Goal: Contribute content

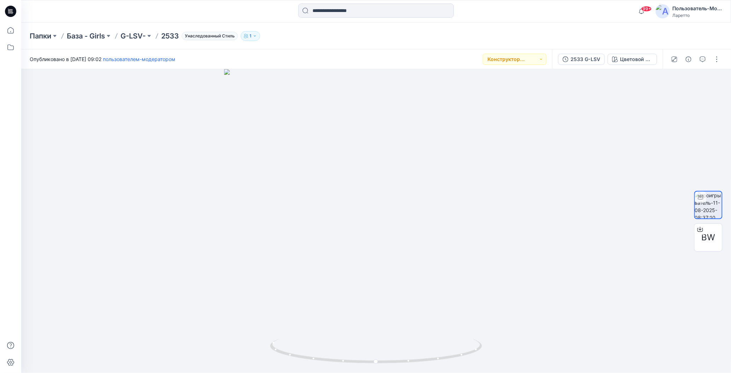
click at [489, 23] on div "Папки База - Girls G-LSV- 2533 Унаследованный Стиль 1" at bounding box center [375, 36] width 709 height 27
click at [705, 232] on div at bounding box center [699, 229] width 11 height 11
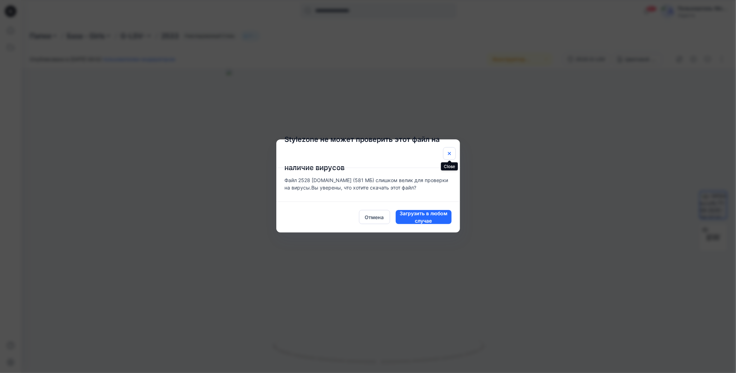
click at [448, 154] on icon "Закрыть" at bounding box center [450, 154] width 6 height 6
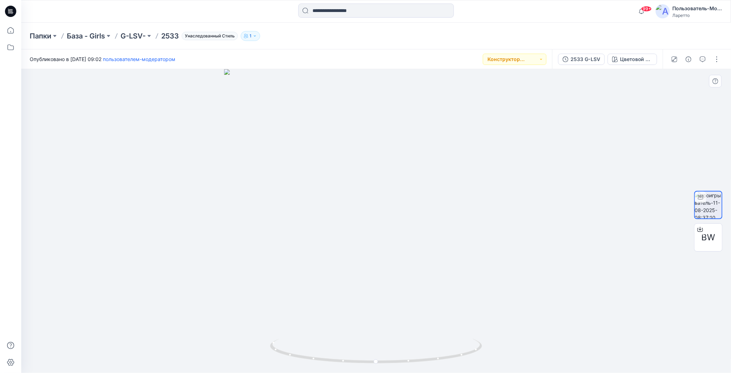
click at [625, 270] on div at bounding box center [375, 221] width 709 height 304
click at [718, 57] on button "button" at bounding box center [716, 59] width 11 height 11
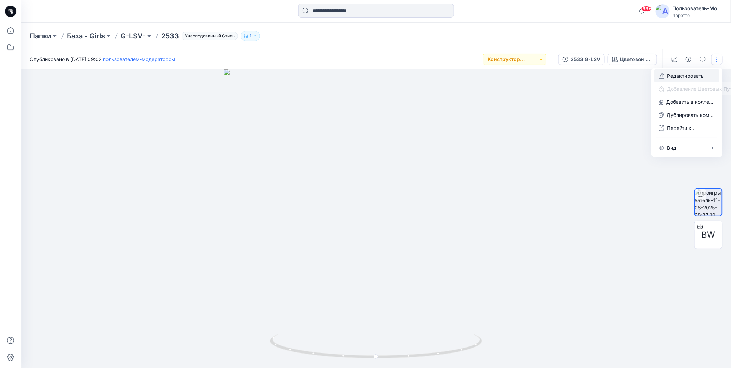
click at [661, 77] on icon "button" at bounding box center [662, 75] width 4 height 4
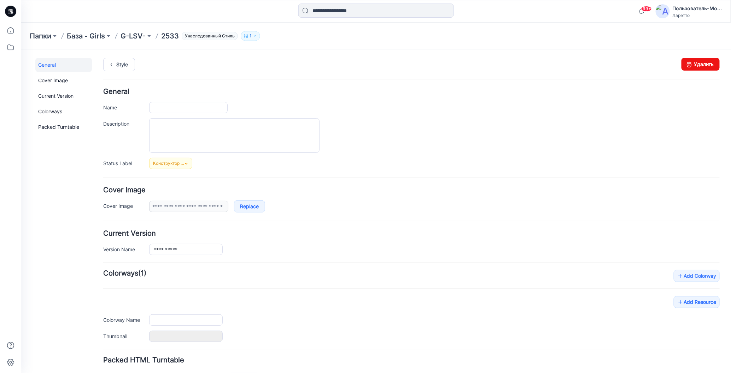
type input "****"
type input "**********"
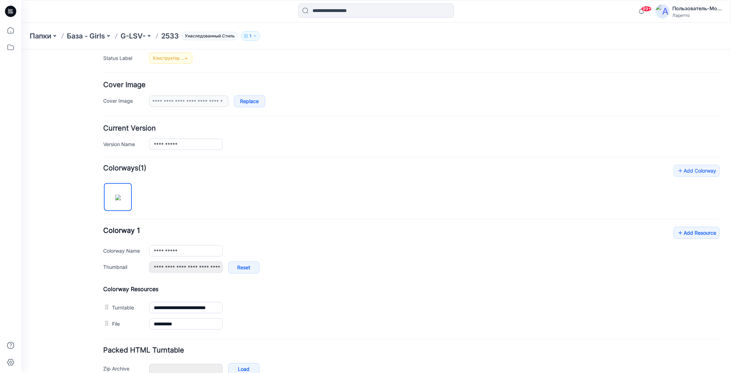
scroll to position [106, 0]
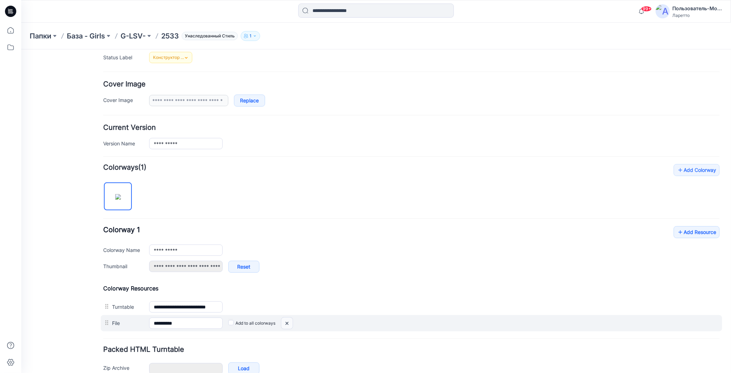
click at [21, 49] on img at bounding box center [21, 49] width 0 height 0
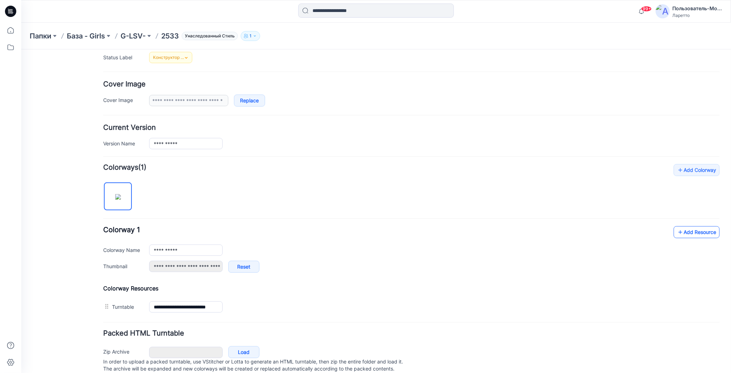
click at [676, 230] on icon at bounding box center [679, 231] width 7 height 11
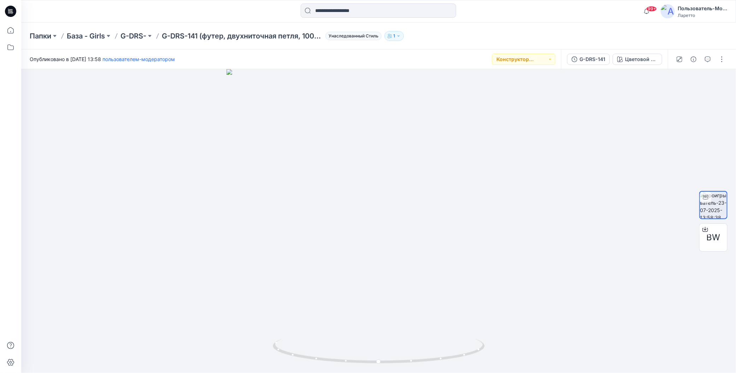
click at [10, 12] on icon at bounding box center [10, 11] width 11 height 11
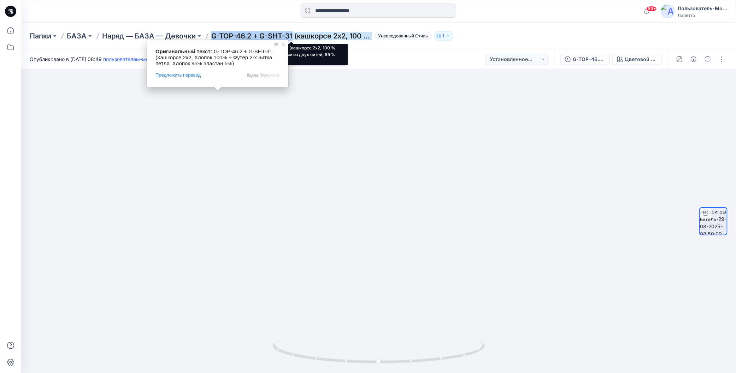
drag, startPoint x: 212, startPoint y: 29, endPoint x: 295, endPoint y: 37, distance: 83.7
click at [295, 37] on div "Папки БАЗА Наряд — БАЗА — Девочки G-TOP-46.2 + G-SHT-31 (кашкорсе 2х2, 100 % хл…" at bounding box center [378, 36] width 715 height 27
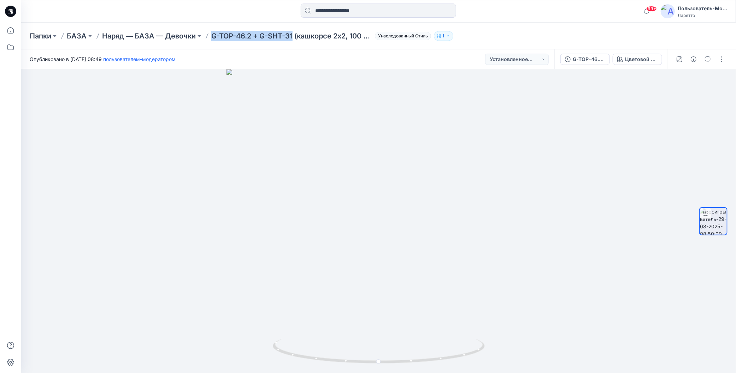
copy ya-tr-span "G-TOP-46.2 + G-SHT-31"
click at [722, 60] on button "button" at bounding box center [721, 59] width 11 height 11
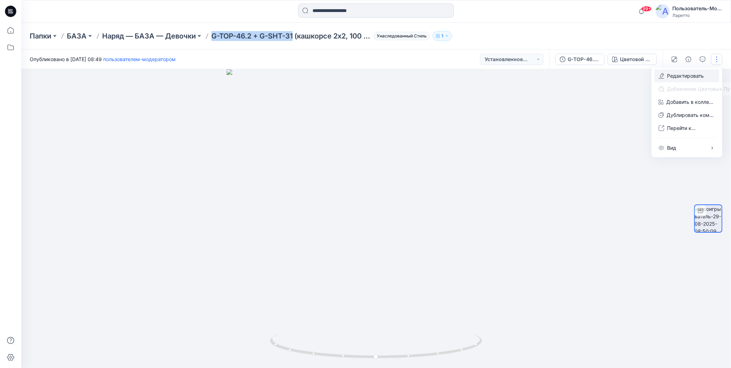
click at [659, 78] on icon "button" at bounding box center [662, 78] width 6 height 0
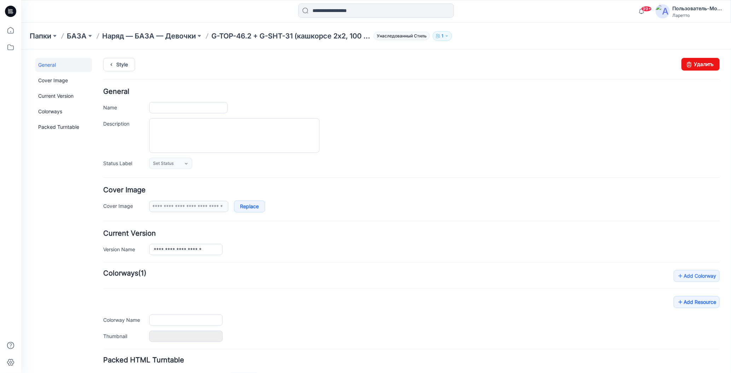
type input "**********"
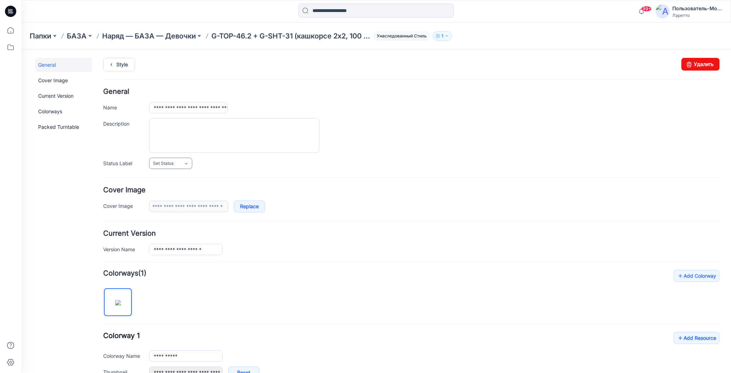
click at [183, 163] on icon at bounding box center [186, 164] width 6 height 6
click at [170, 192] on link "Конструктор [PERSON_NAME]" at bounding box center [186, 193] width 70 height 15
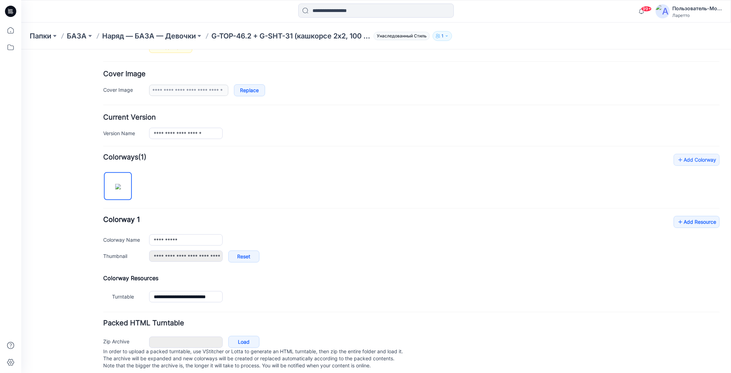
scroll to position [126, 0]
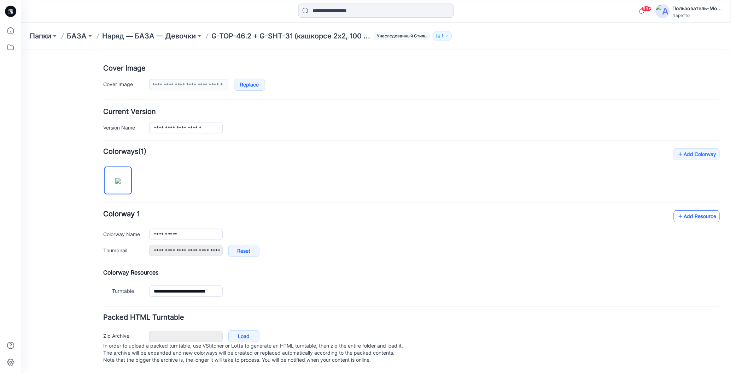
click at [676, 212] on icon at bounding box center [679, 216] width 7 height 11
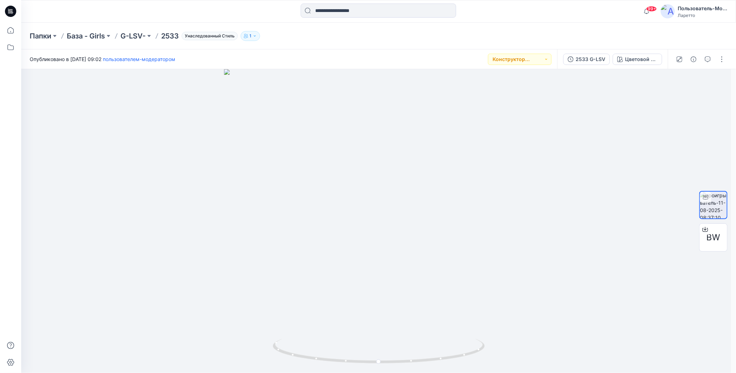
click at [427, 39] on div "Папки База - Girls G-LSV- 2533 Унаследованный Стиль 1" at bounding box center [351, 36] width 643 height 10
